Goal: Find specific page/section: Find specific page/section

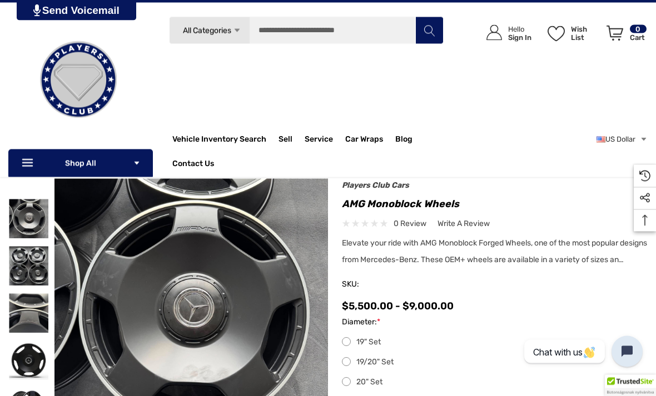
scroll to position [60, 0]
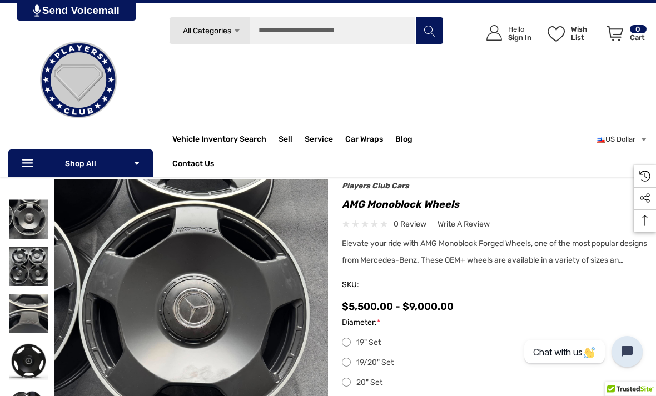
click at [41, 169] on p "Icon Line Icon Line Shop All Icon Arrow Down Icon Arrow Down" at bounding box center [80, 164] width 145 height 28
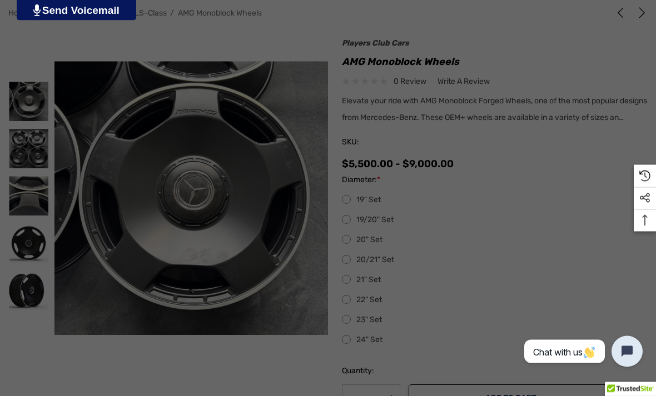
scroll to position [207, 0]
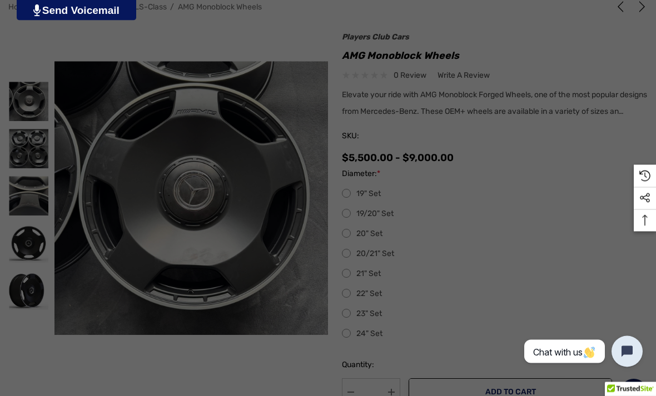
click at [185, 366] on link "C-Class" at bounding box center [214, 377] width 136 height 22
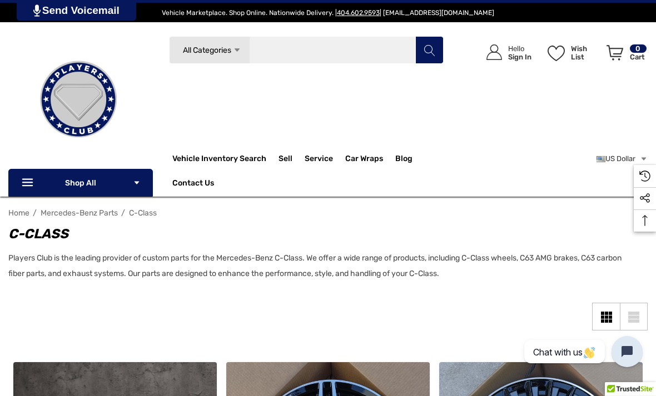
click at [366, 54] on input "Search" at bounding box center [306, 50] width 274 height 28
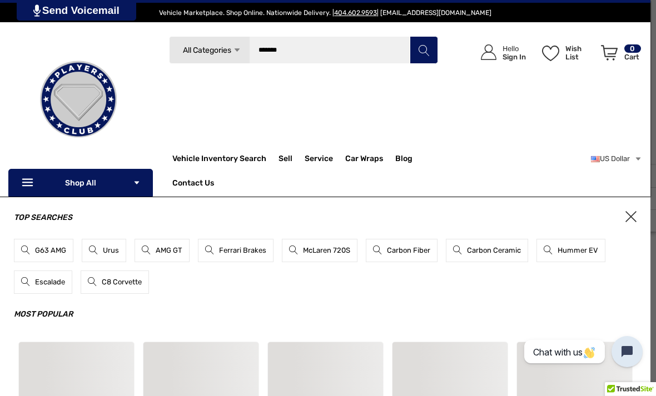
type input "*******"
click at [423, 50] on button "Search" at bounding box center [424, 50] width 28 height 28
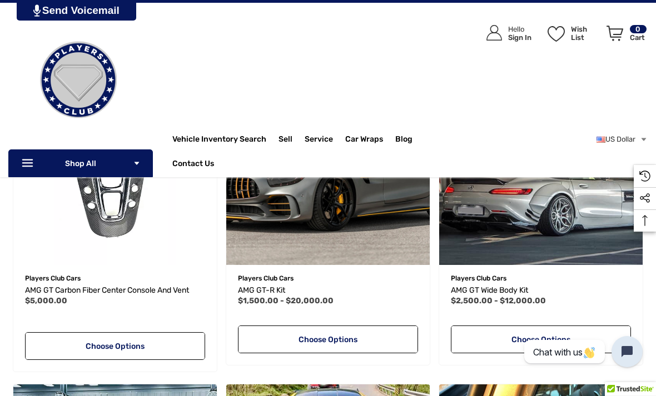
scroll to position [1420, 0]
